Goal: Navigation & Orientation: Find specific page/section

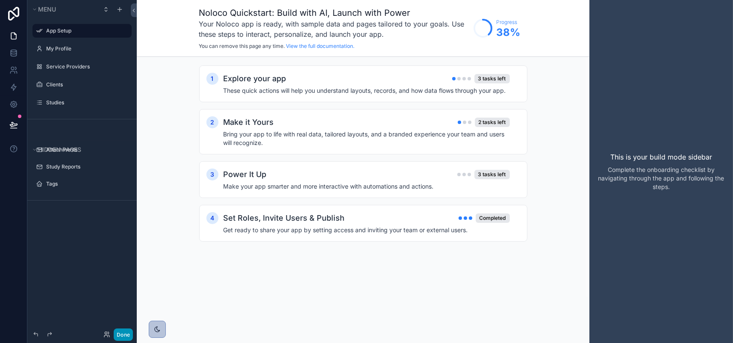
click at [133, 333] on button "Done" at bounding box center [123, 334] width 19 height 12
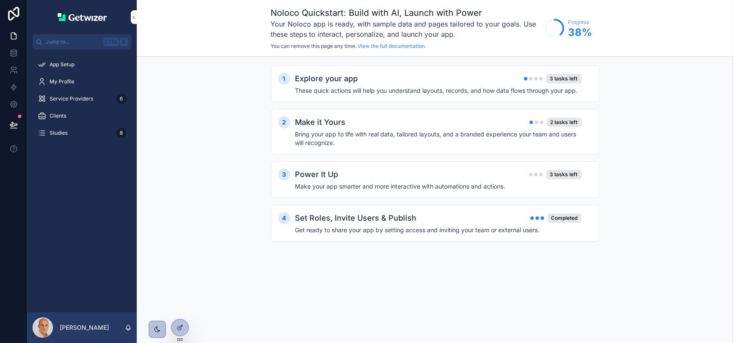
click at [74, 85] on span "My Profile" at bounding box center [62, 81] width 25 height 7
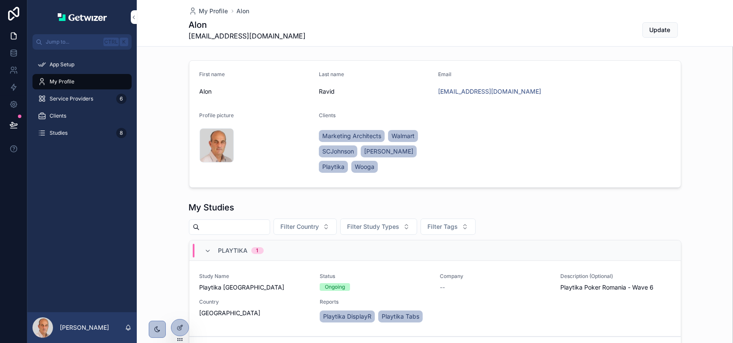
click at [93, 102] on span "Service Providers" at bounding box center [72, 98] width 44 height 7
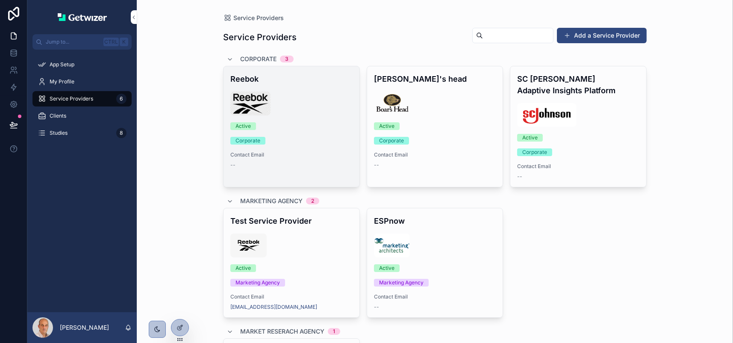
click at [347, 145] on div "Corporate" at bounding box center [291, 141] width 122 height 8
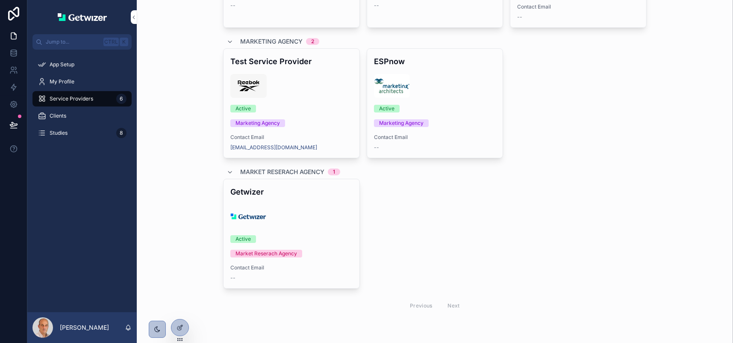
scroll to position [257, 0]
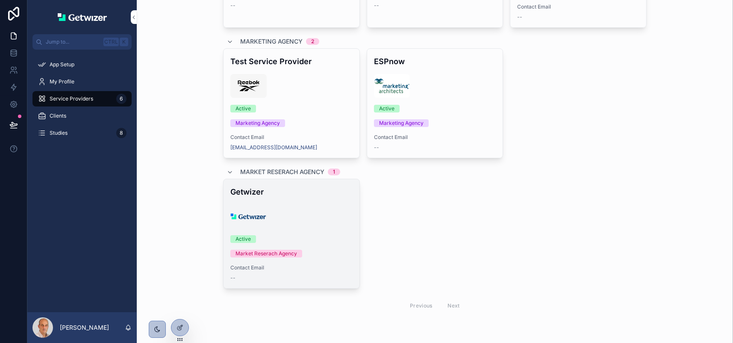
click at [313, 193] on div "Getwizer Active Market Reserach Agency Contact Email --" at bounding box center [292, 233] width 136 height 109
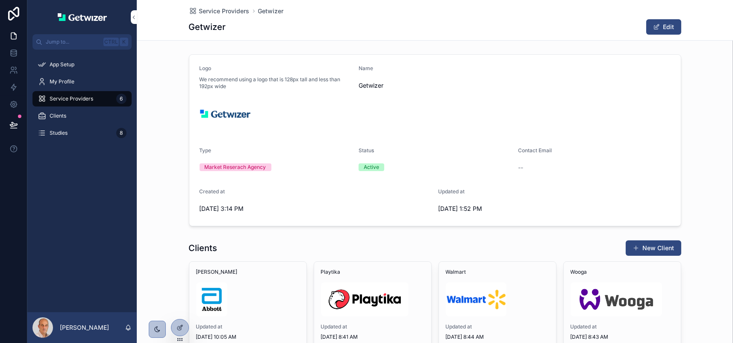
click at [46, 120] on icon "scrollable content" at bounding box center [42, 116] width 9 height 9
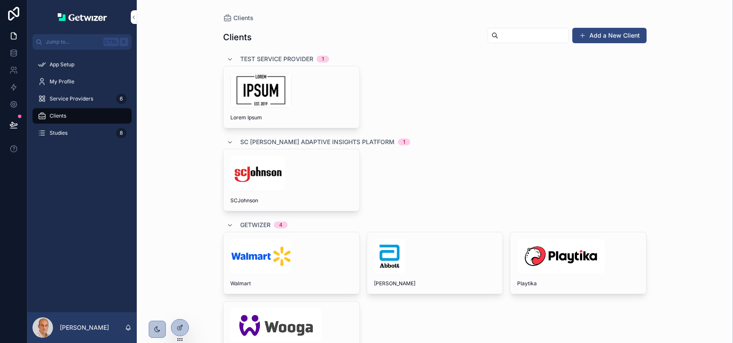
scroll to position [43, 0]
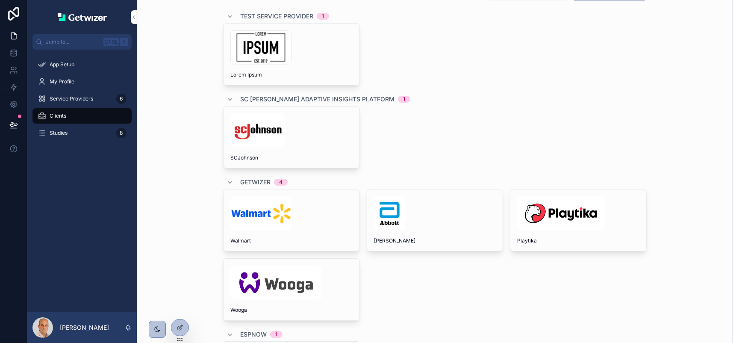
click at [83, 140] on div "Studies 8" at bounding box center [82, 133] width 89 height 14
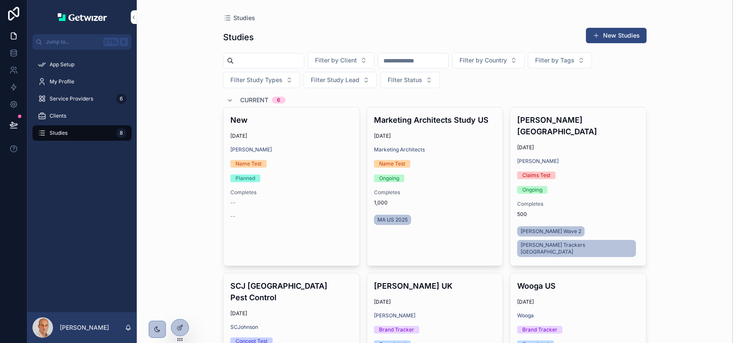
click at [112, 24] on link "scrollable content" at bounding box center [81, 17] width 99 height 14
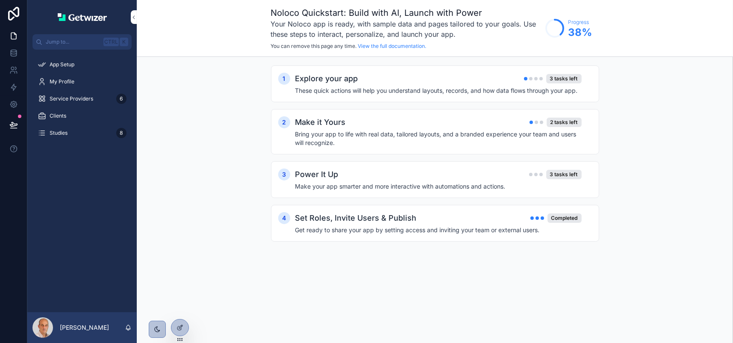
click at [74, 68] on span "App Setup" at bounding box center [62, 64] width 25 height 7
